Goal: Task Accomplishment & Management: Use online tool/utility

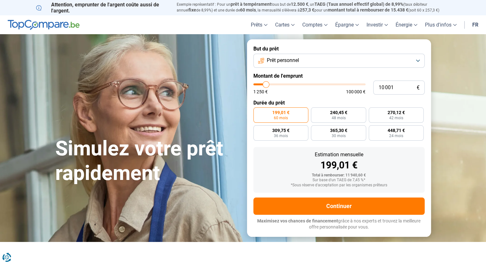
type input "97 500"
type input "97500"
type input "98 000"
type input "98000"
type input "97 750"
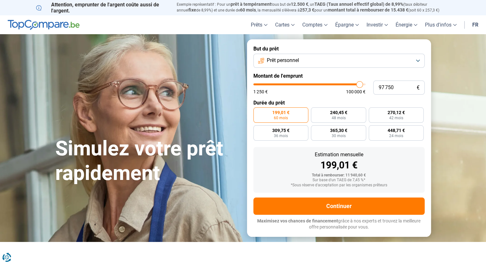
type input "97750"
click at [359, 85] on input "range" at bounding box center [309, 84] width 112 height 2
radio input "false"
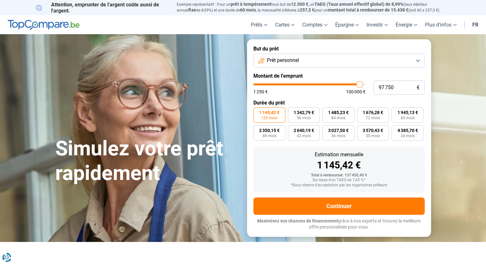
type input "85 000"
type input "85000"
click at [346, 84] on input "range" at bounding box center [309, 84] width 112 height 2
type input "69 750"
type input "69750"
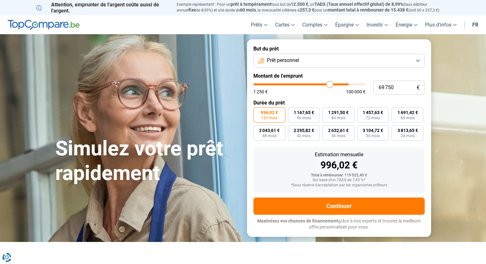
click at [330, 85] on input "range" at bounding box center [309, 84] width 112 height 2
type input "76 000"
type input "76000"
click at [336, 85] on input "range" at bounding box center [309, 84] width 112 height 2
type input "79 500"
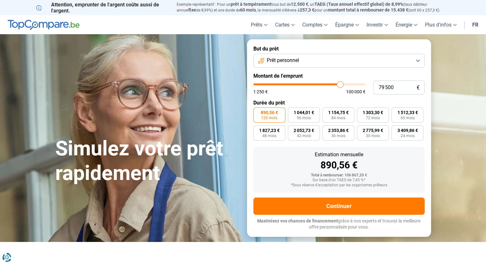
type input "79500"
click at [340, 84] on input "range" at bounding box center [309, 84] width 112 height 2
type input "73 750"
type input "73750"
click at [334, 85] on input "range" at bounding box center [309, 84] width 112 height 2
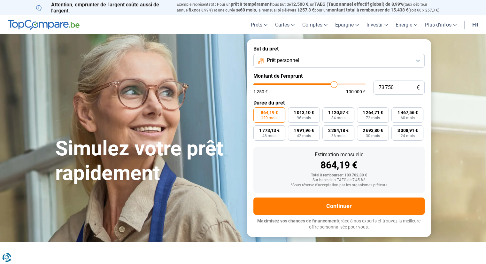
type input "51 750"
type input "51750"
click at [310, 85] on input "range" at bounding box center [309, 84] width 112 height 2
type input "25 500"
type input "25500"
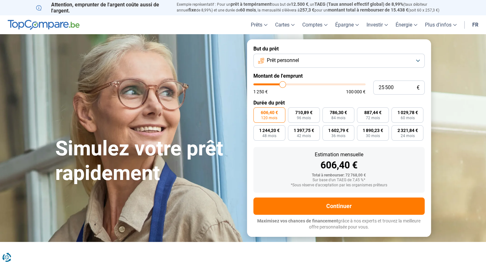
click at [282, 84] on input "range" at bounding box center [309, 84] width 112 height 2
click at [417, 58] on button "Prêt personnel" at bounding box center [338, 61] width 171 height 14
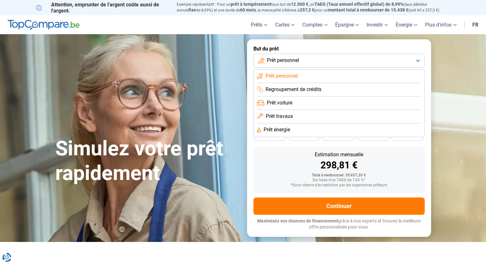
click at [290, 105] on span "Prêt voiture" at bounding box center [280, 102] width 26 height 7
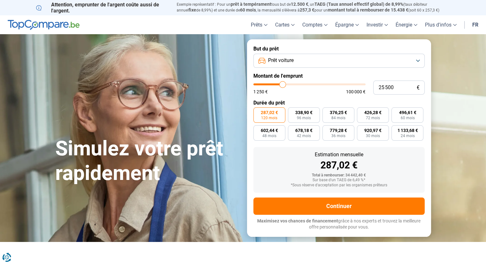
type input "27 250"
type input "27250"
type input "27 750"
type input "27750"
type input "28 250"
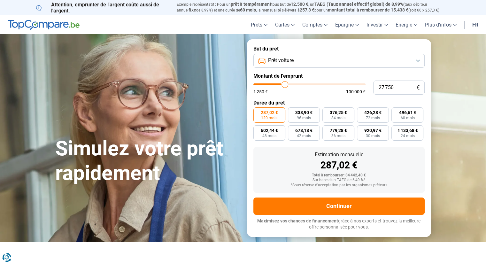
type input "28250"
type input "29 000"
type input "29000"
type input "30 250"
type input "30250"
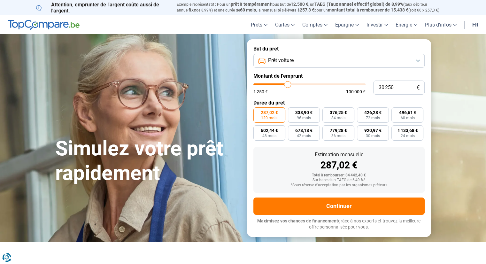
type input "31 000"
type input "31000"
type input "31 500"
type input "31500"
type input "32 500"
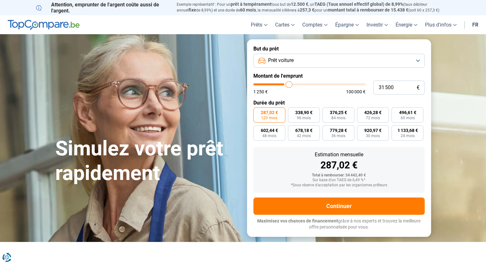
type input "32500"
type input "34 250"
type input "34250"
type input "36 000"
type input "36000"
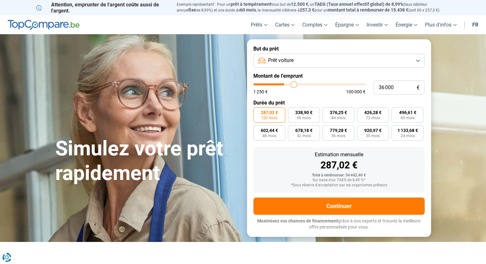
type input "36 500"
type input "36500"
type input "37 250"
type input "37250"
type input "37 750"
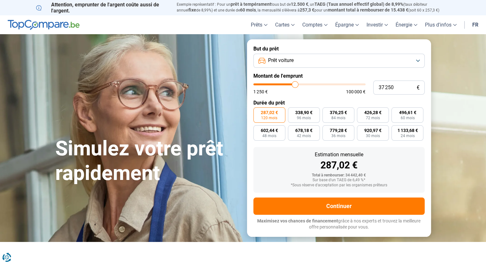
type input "37750"
type input "40 250"
type input "40250"
type input "42 750"
type input "42750"
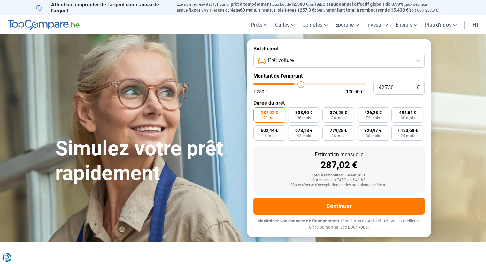
type input "43 500"
type input "43500"
type input "44 000"
type input "44000"
type input "44 250"
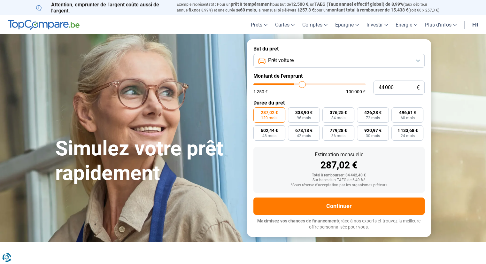
type input "44250"
type input "46 750"
type input "46750"
type input "50 500"
type input "50500"
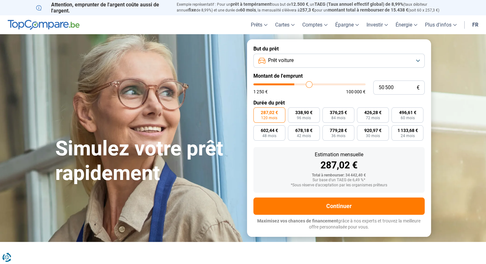
type input "51 500"
type input "51500"
type input "52 000"
type input "52000"
type input "53 000"
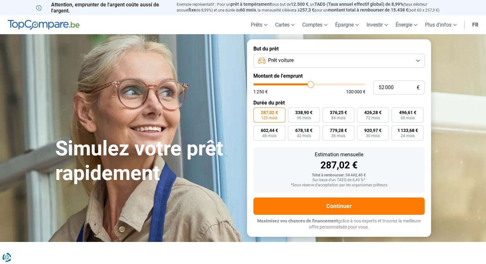
type input "53000"
type input "53 500"
type input "53500"
type input "54 000"
type input "54000"
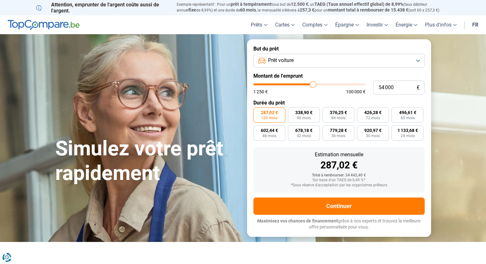
type input "56 250"
type input "56250"
type input "57 000"
type input "57000"
type input "57 500"
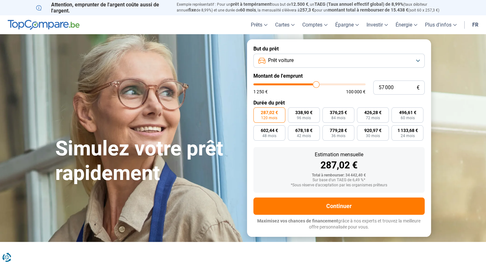
type input "57500"
type input "57 750"
type input "57750"
type input "58 250"
type input "58250"
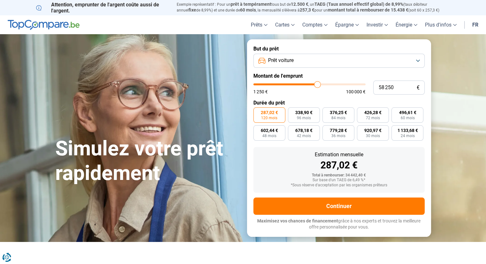
type input "58 500"
type input "58500"
type input "58 750"
type input "58750"
type input "59 000"
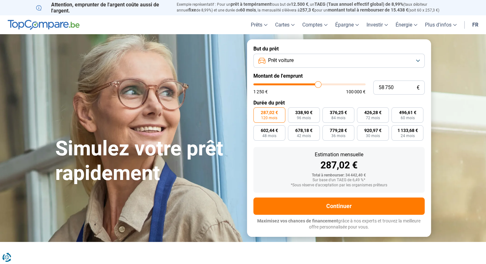
type input "59000"
type input "59 250"
type input "59250"
type input "60 000"
drag, startPoint x: 284, startPoint y: 84, endPoint x: 319, endPoint y: 89, distance: 35.4
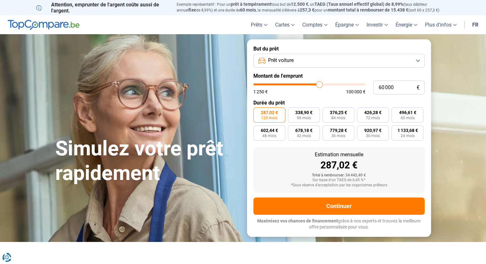
type input "60000"
click at [319, 85] on input "range" at bounding box center [309, 84] width 112 height 2
click at [454, 77] on section "Simulez votre prêt rapidement Simulez votre prêt rapidement But du prêt Prêt vo…" at bounding box center [243, 137] width 486 height 207
